Goal: Task Accomplishment & Management: Use online tool/utility

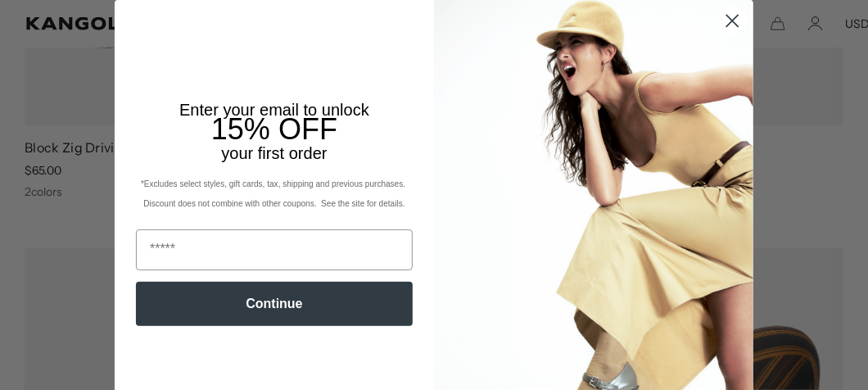
click at [727, 21] on icon "Close dialog" at bounding box center [732, 21] width 11 height 11
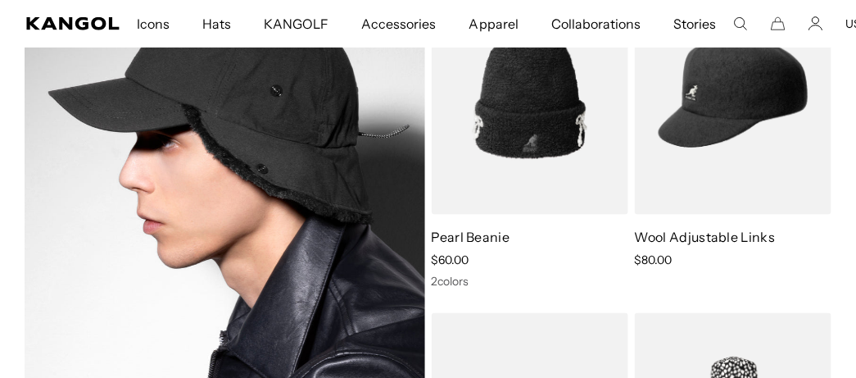
click at [289, 192] on img at bounding box center [225, 263] width 400 height 592
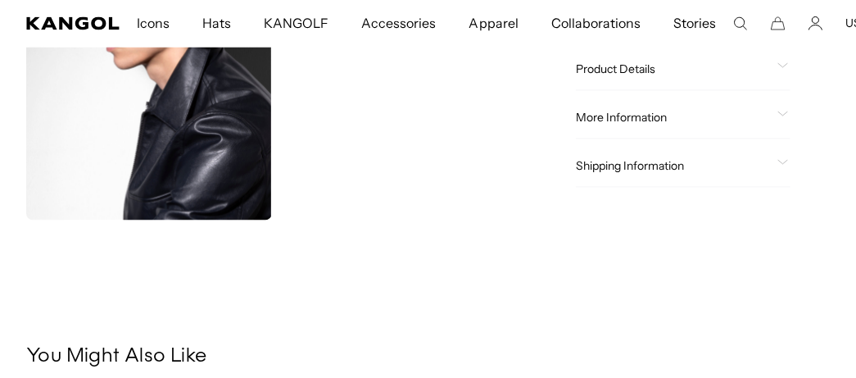
scroll to position [0, 337]
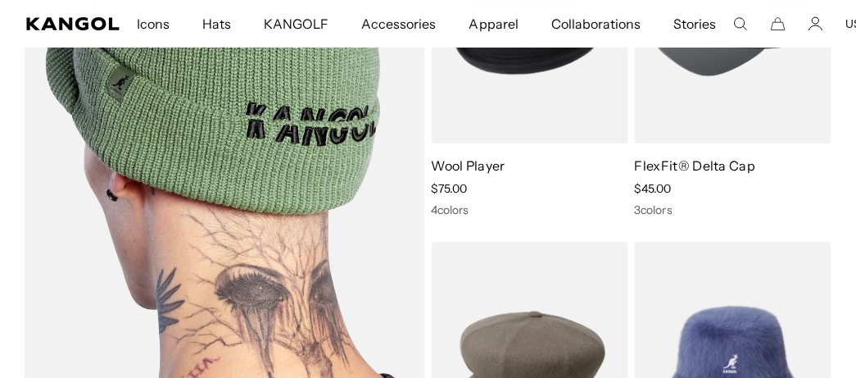
scroll to position [8108, 0]
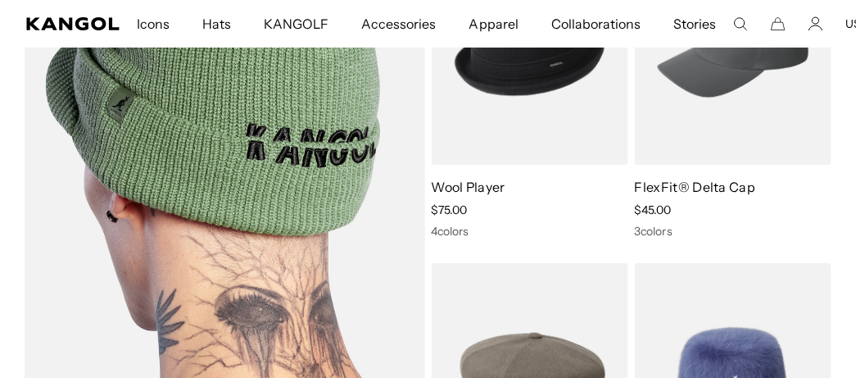
click at [251, 149] on img at bounding box center [225, 213] width 400 height 592
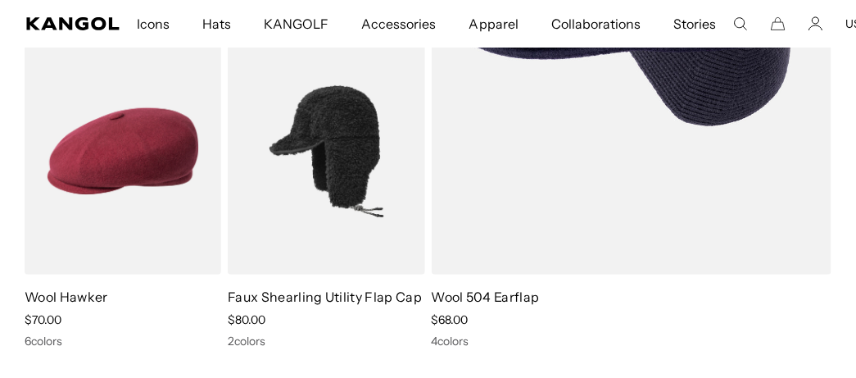
click at [350, 188] on img at bounding box center [326, 151] width 197 height 247
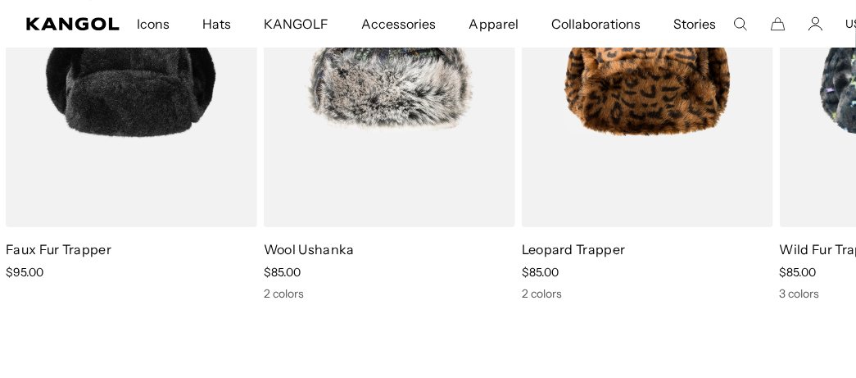
scroll to position [0, 337]
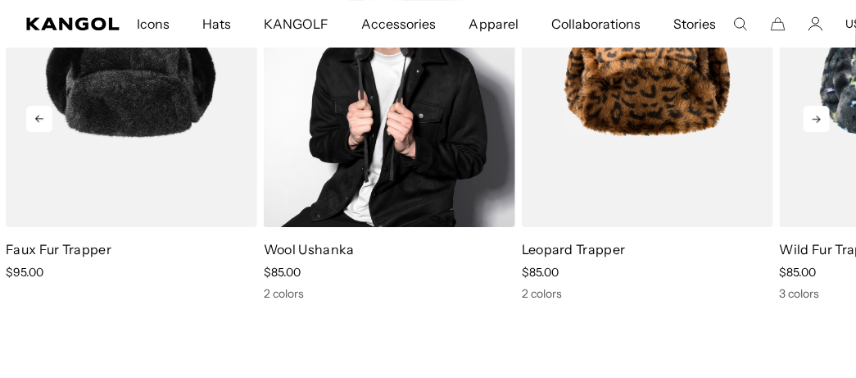
click at [432, 136] on img "2 of 5" at bounding box center [389, 68] width 251 height 315
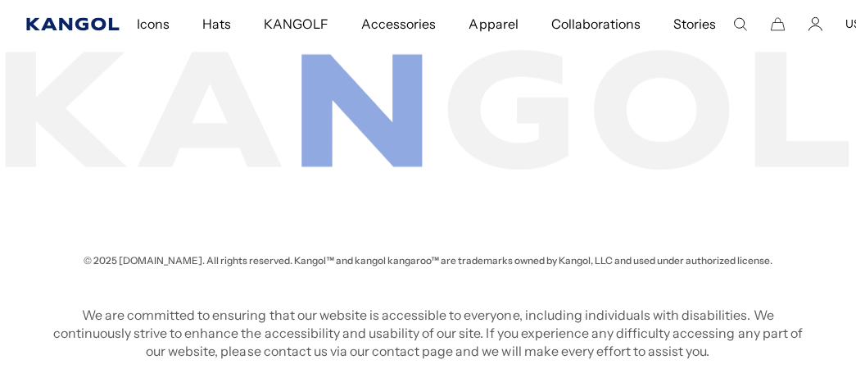
click at [66, 22] on icon "Kangol" at bounding box center [72, 23] width 93 height 13
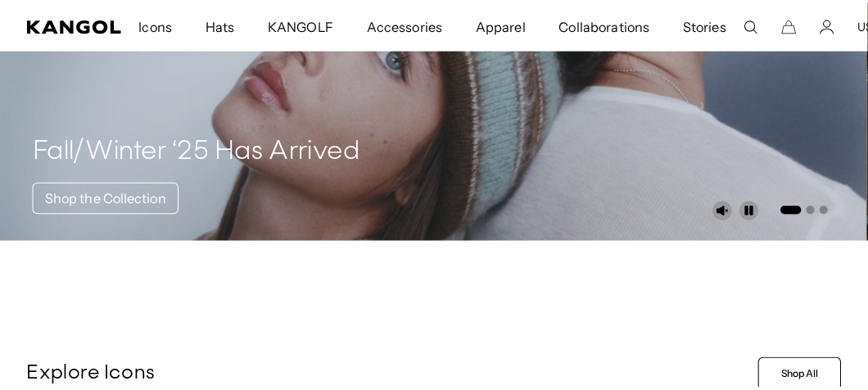
scroll to position [0, 337]
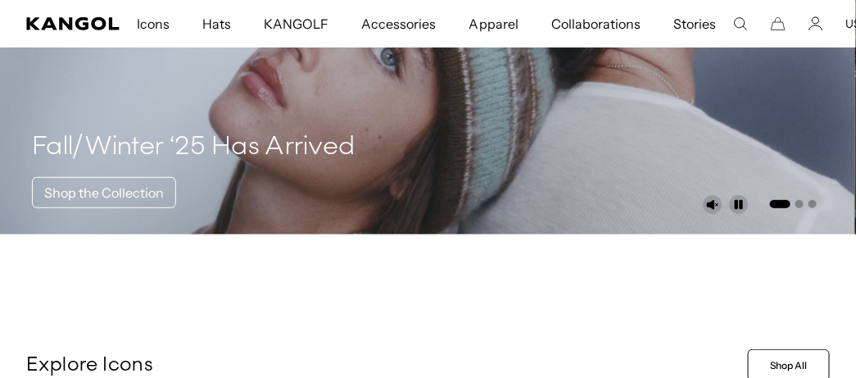
click at [733, 22] on icon "Search here" at bounding box center [740, 23] width 15 height 15
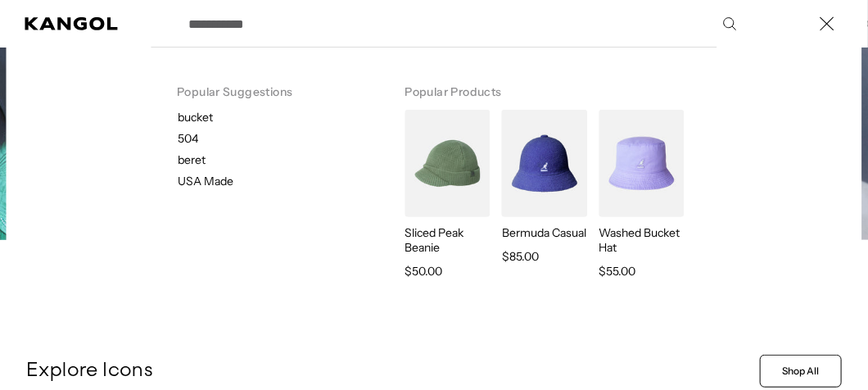
scroll to position [0, 0]
click at [281, 16] on input "Search here" at bounding box center [462, 23] width 566 height 41
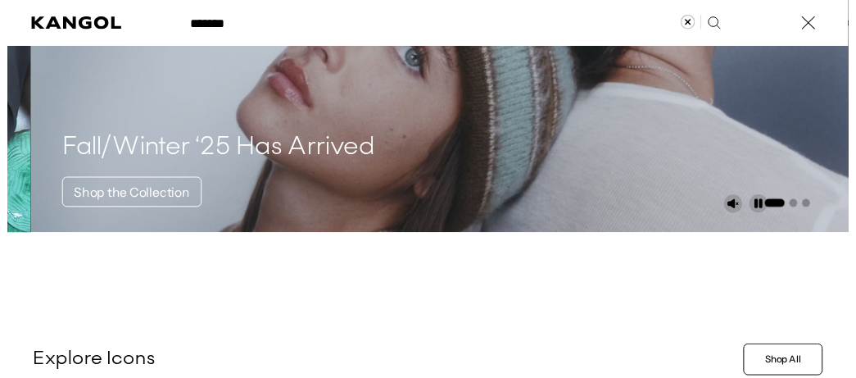
scroll to position [0, 337]
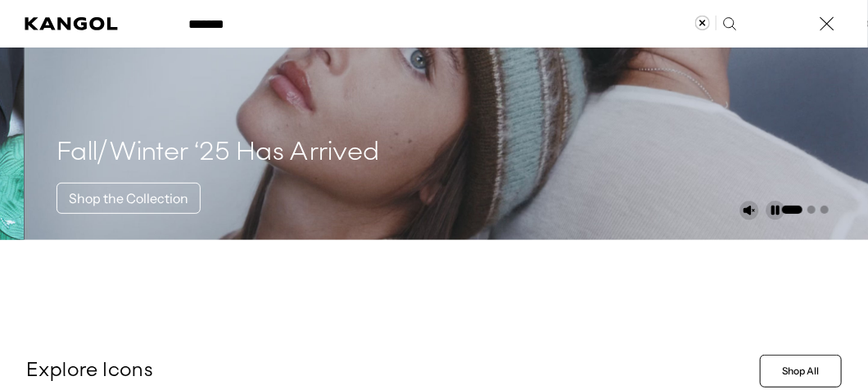
type input "*******"
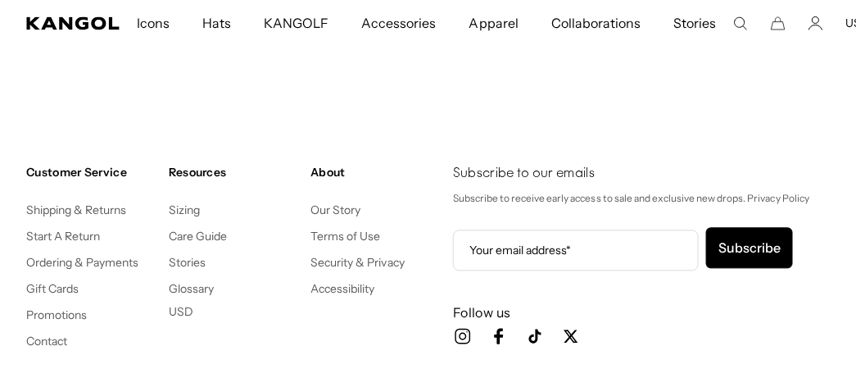
scroll to position [0, 337]
click at [69, 236] on link "Start A Return" at bounding box center [63, 236] width 74 height 15
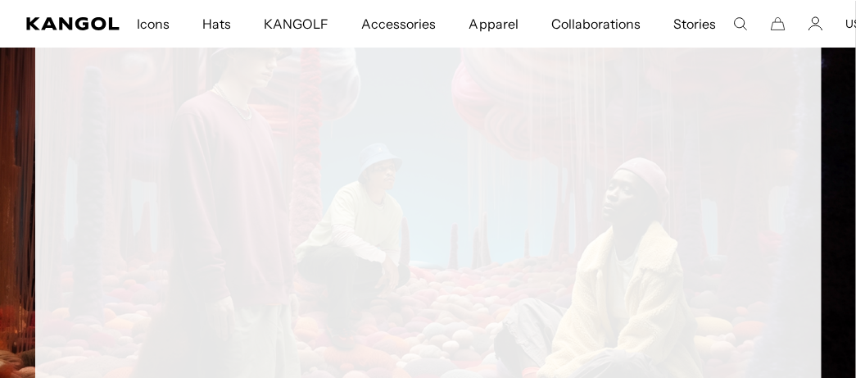
scroll to position [0, 337]
